Goal: Information Seeking & Learning: Learn about a topic

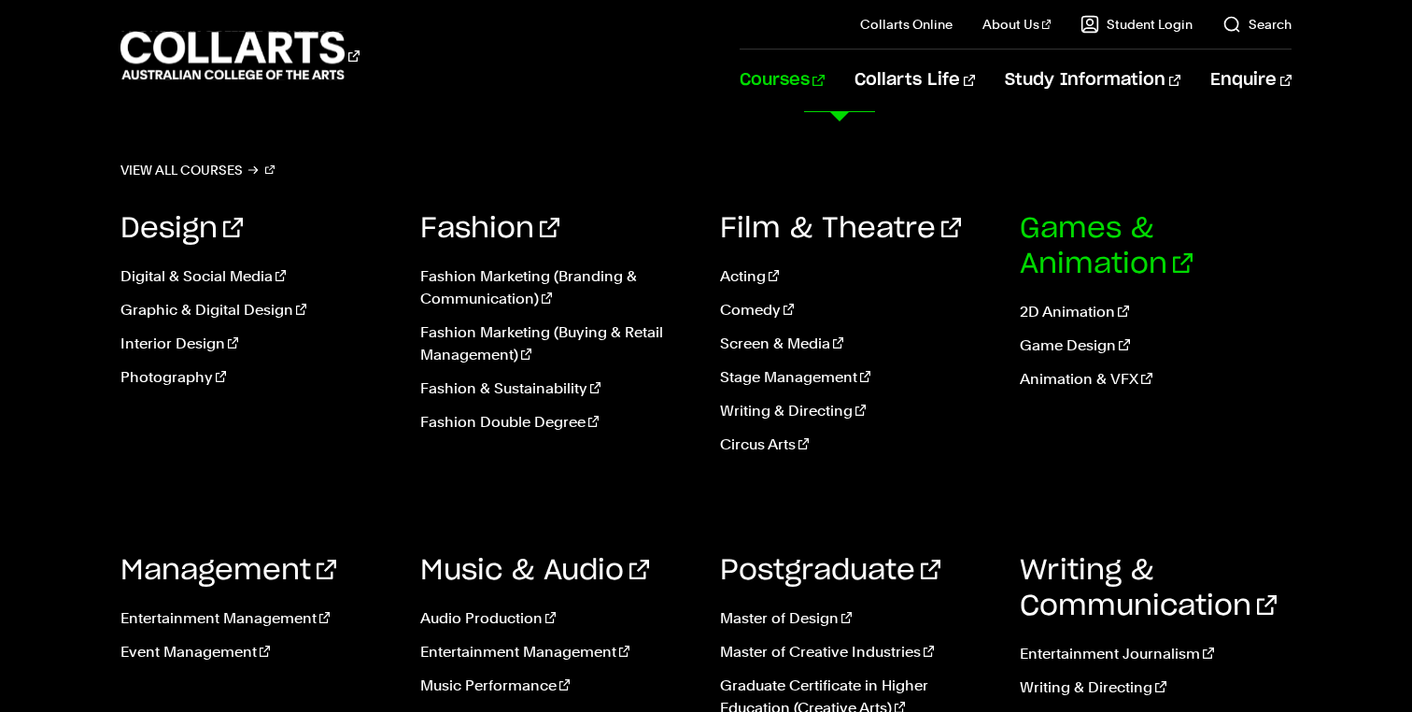
scroll to position [1007, 0]
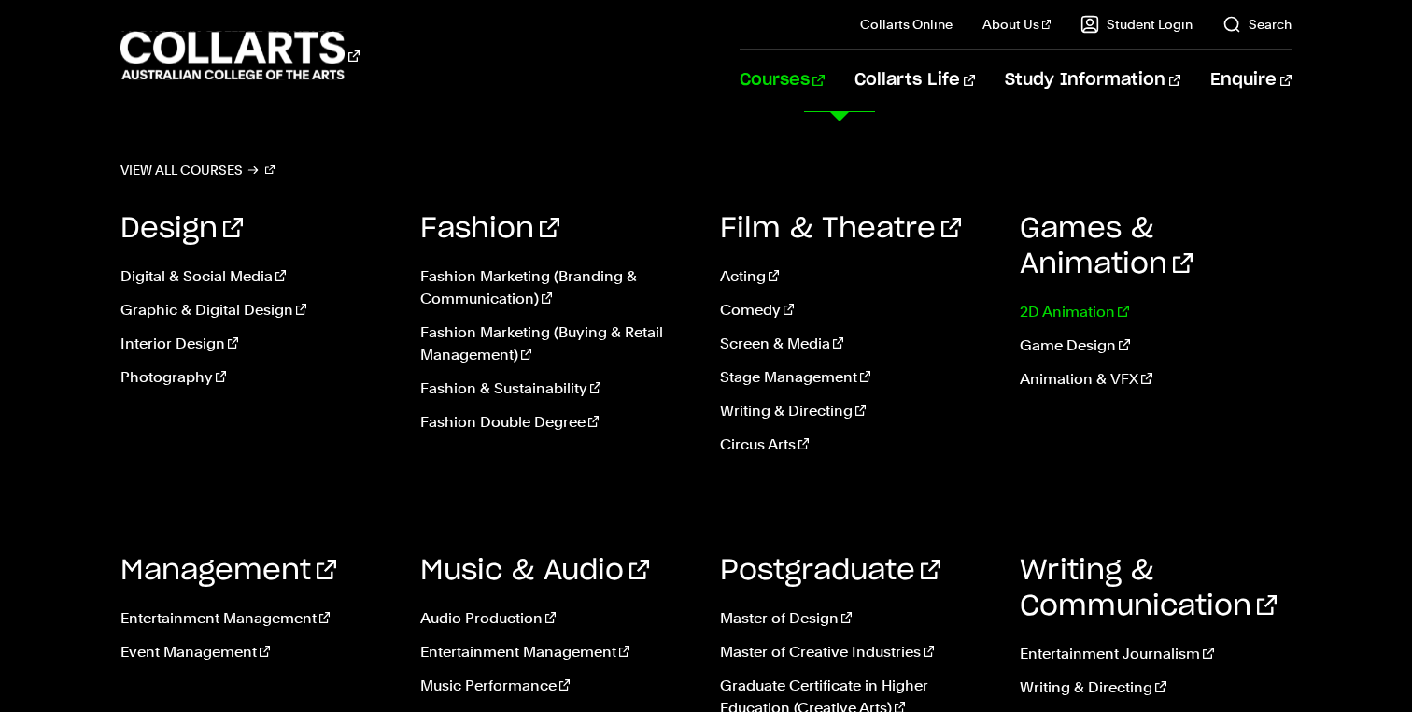
click at [1075, 301] on link "2D Animation" at bounding box center [1156, 312] width 272 height 22
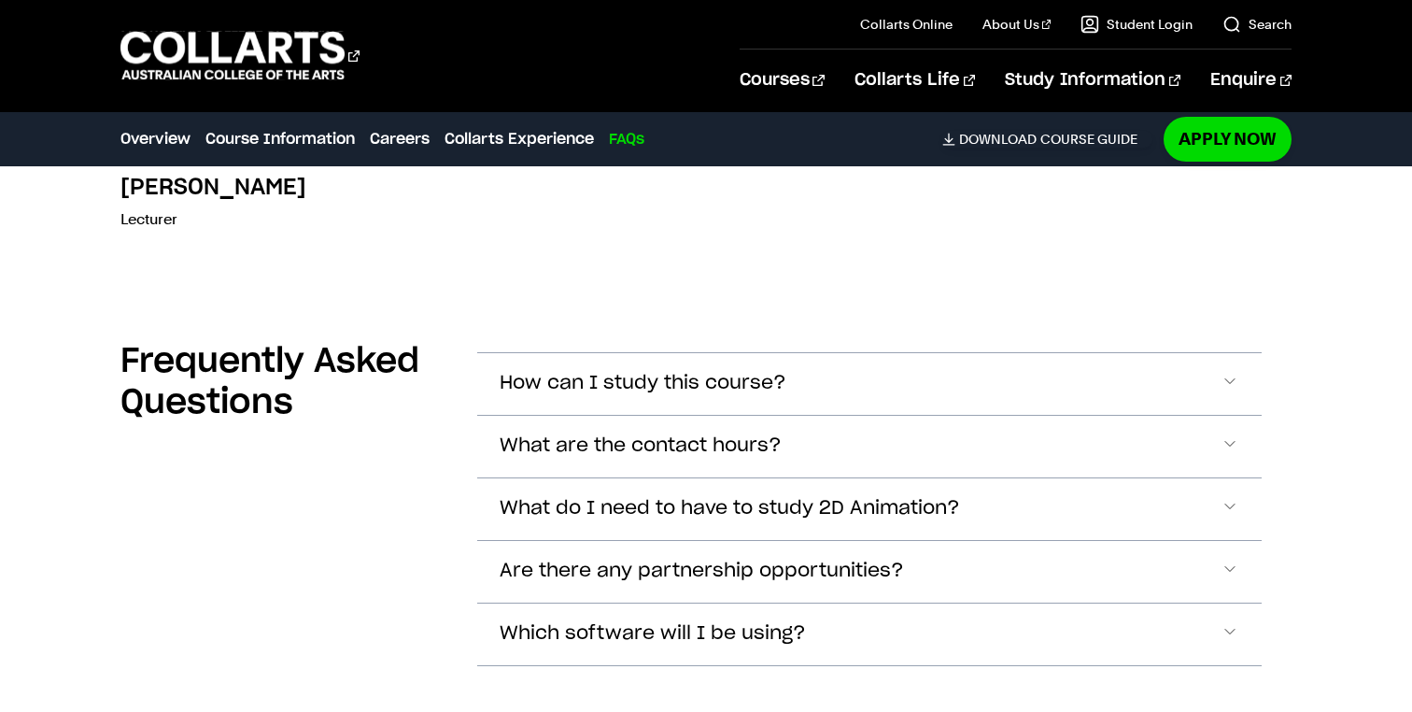
scroll to position [5655, 0]
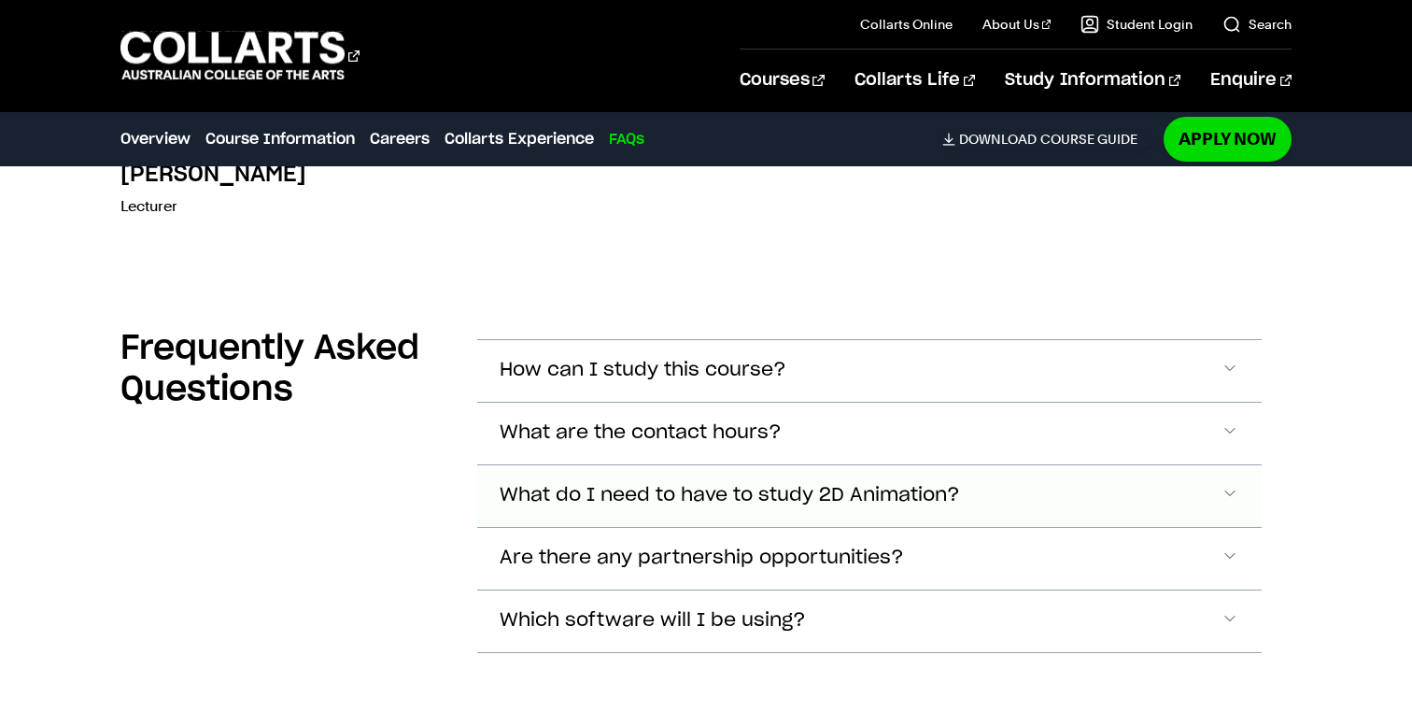
click at [1235, 383] on span "Accordion Section" at bounding box center [1230, 371] width 19 height 24
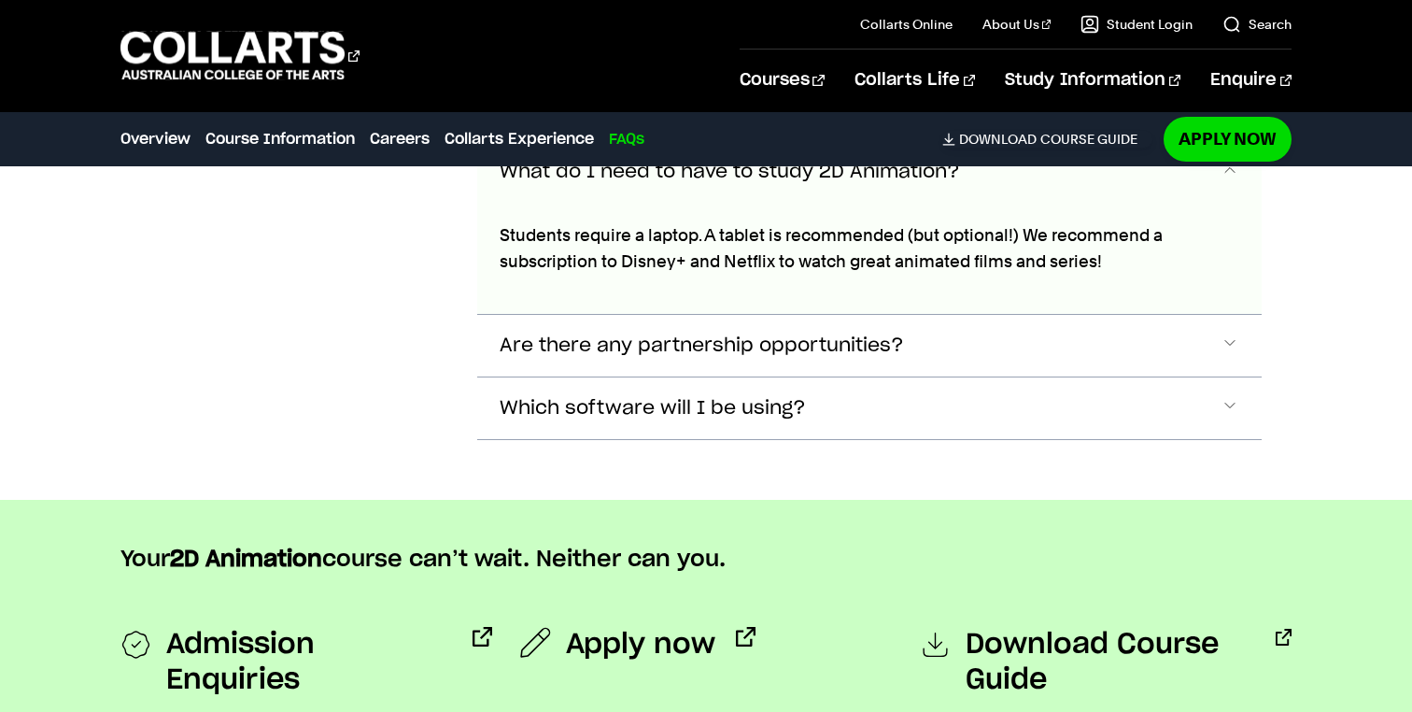
scroll to position [5910, 0]
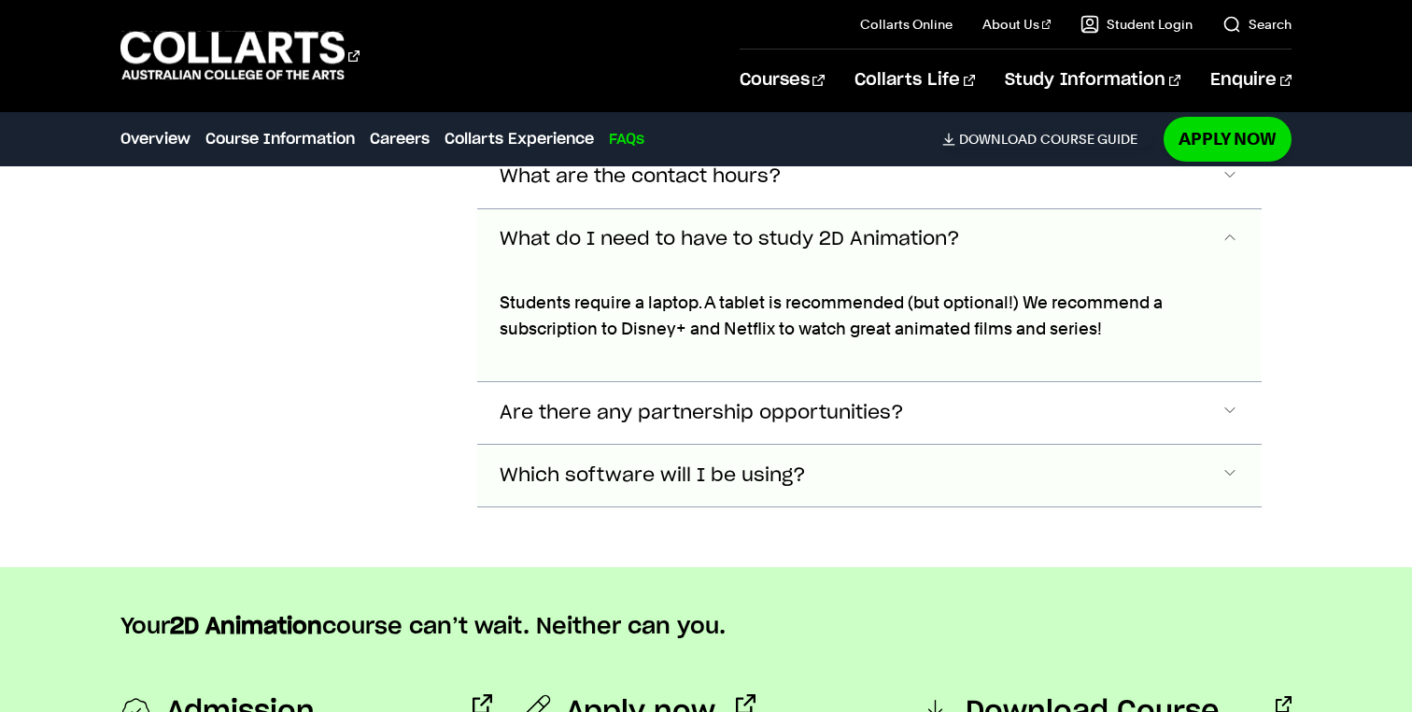
click at [1230, 127] on span "Accordion Section" at bounding box center [1230, 115] width 19 height 24
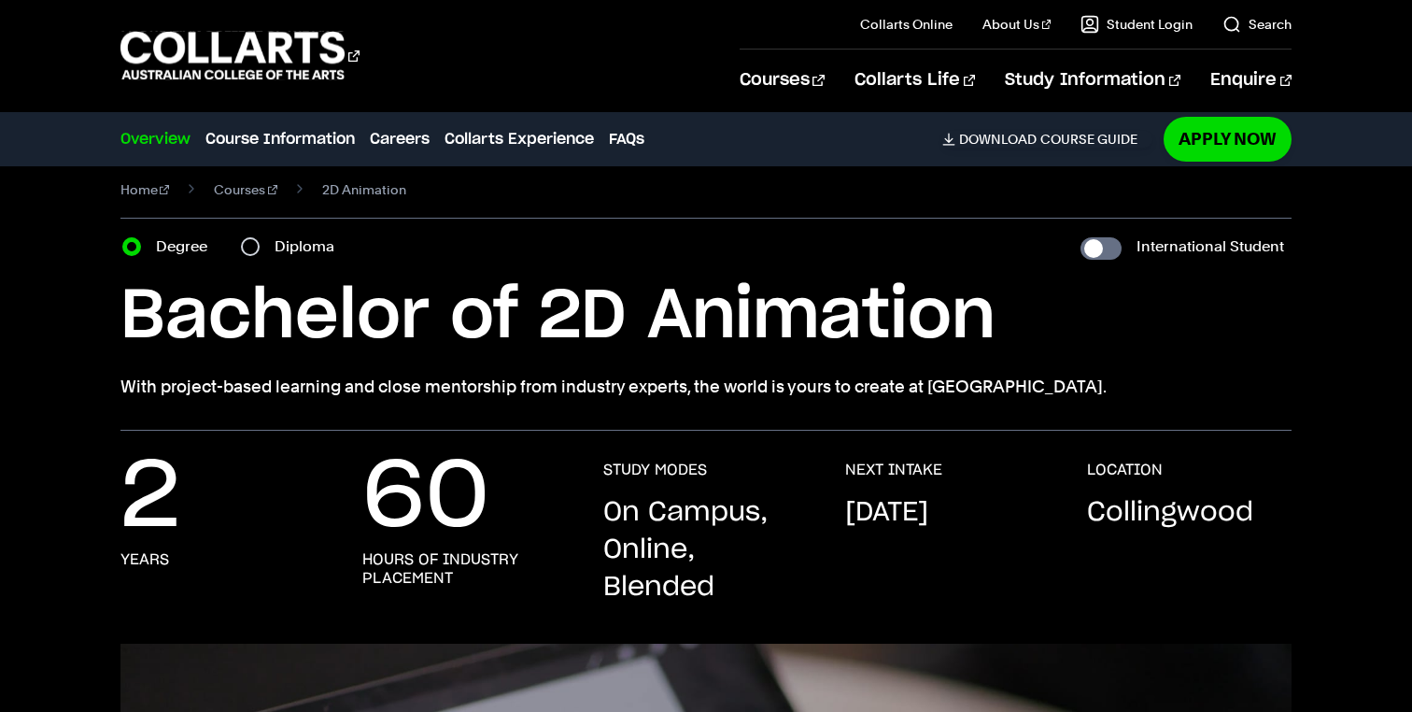
scroll to position [0, 0]
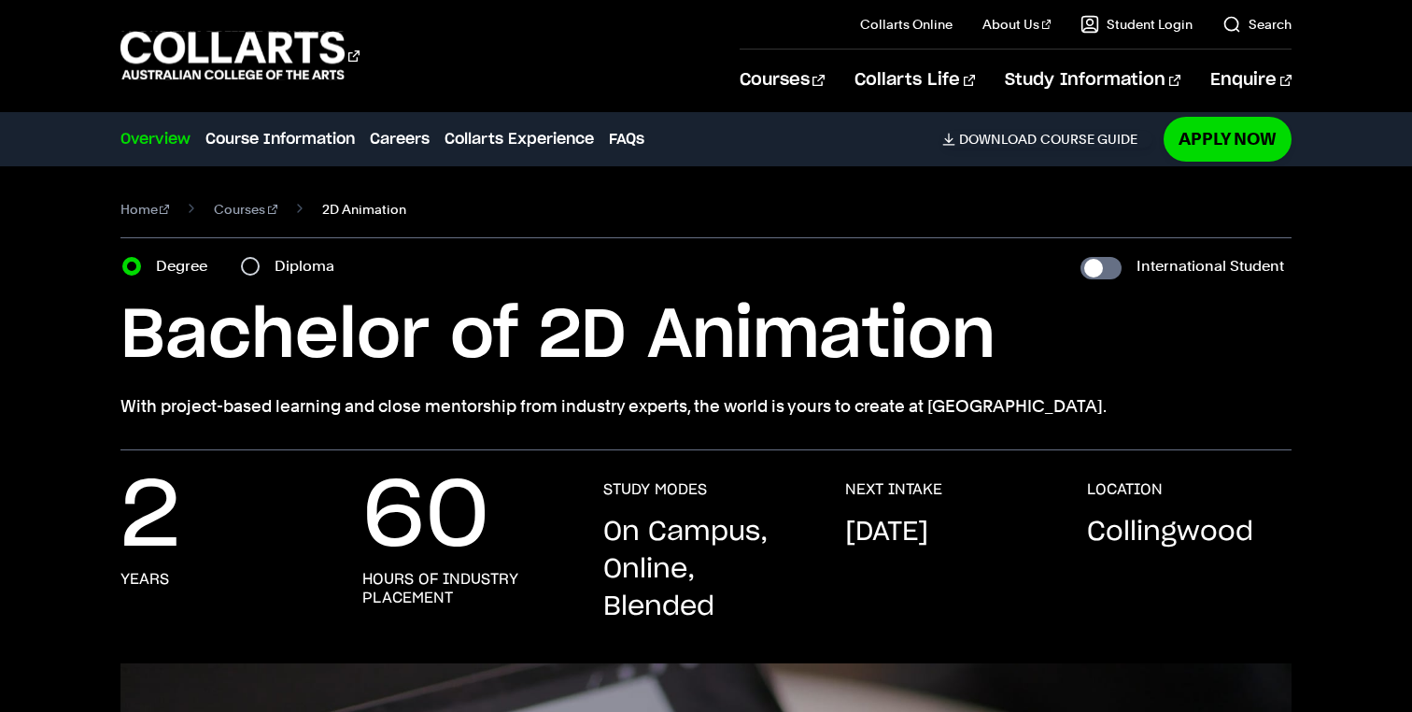
click at [324, 211] on span "2D Animation" at bounding box center [364, 209] width 84 height 26
click at [754, 15] on div "Courses Collarts Online Study 100% online About Us History & Values Strategic P…" at bounding box center [706, 55] width 1412 height 111
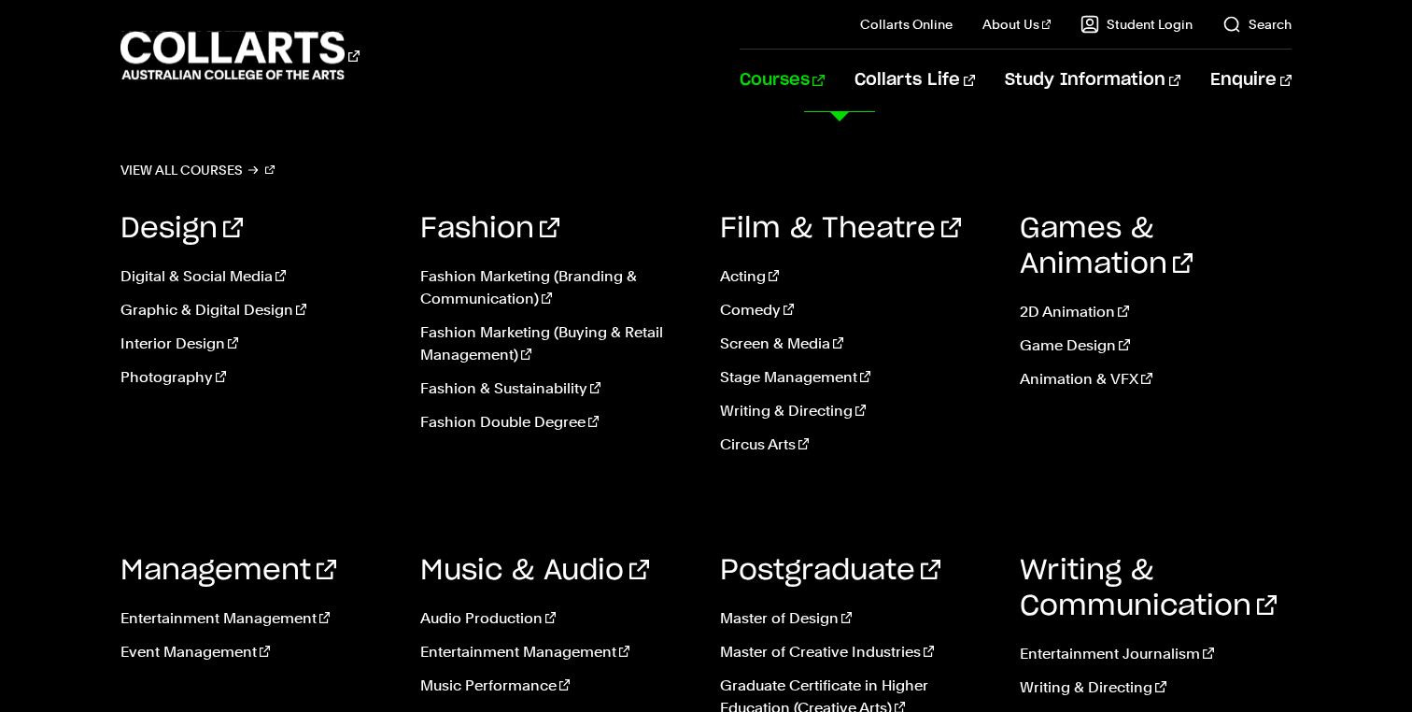
scroll to position [49, 0]
click at [799, 337] on link "Screen & Media" at bounding box center [856, 343] width 272 height 22
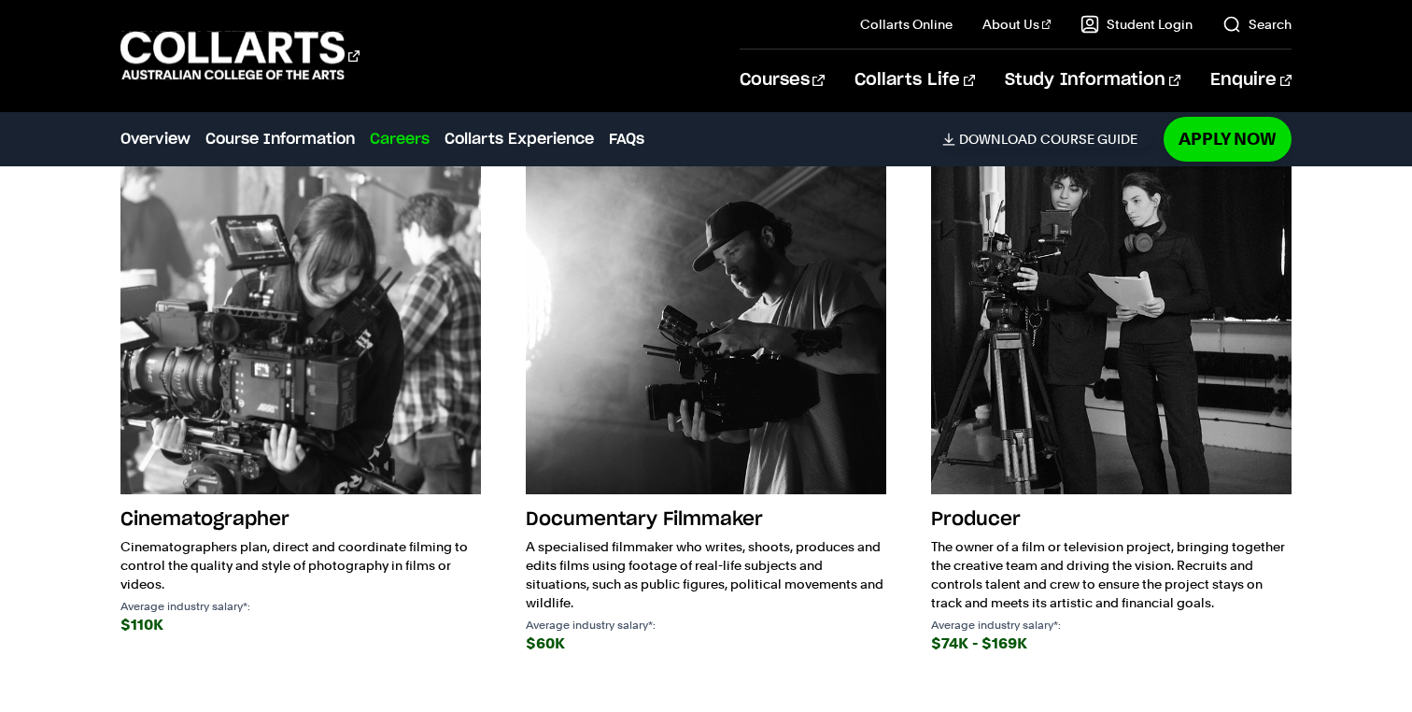
scroll to position [2815, 0]
